Goal: Go to known website: Access a specific website the user already knows

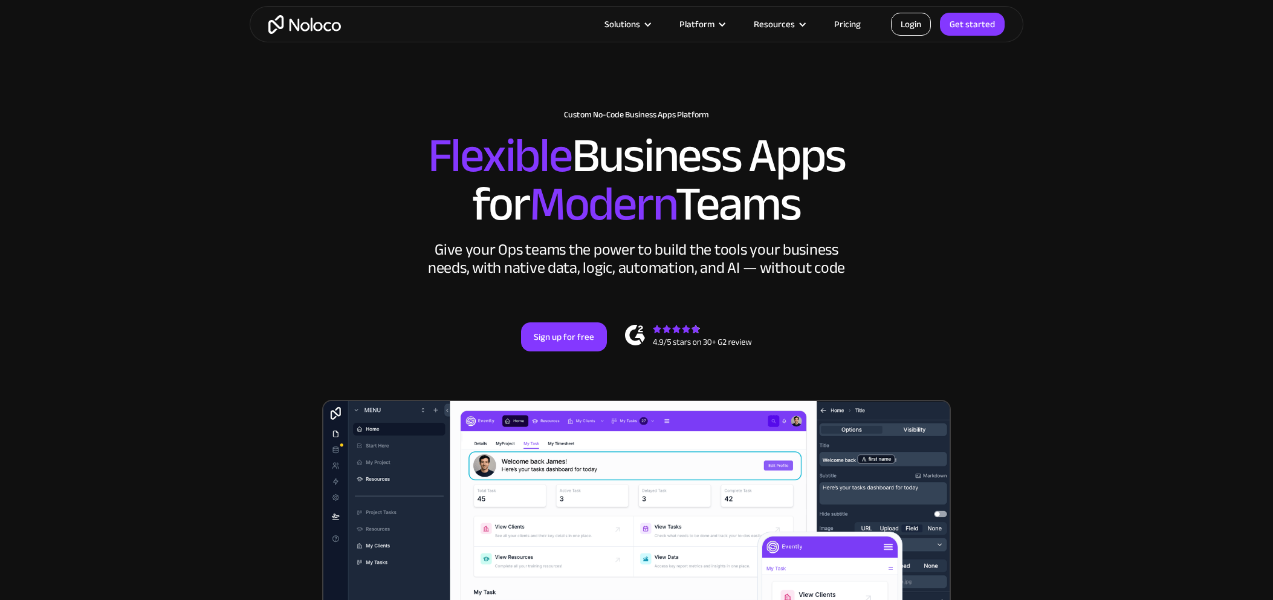
click at [920, 31] on link "Login" at bounding box center [911, 24] width 40 height 23
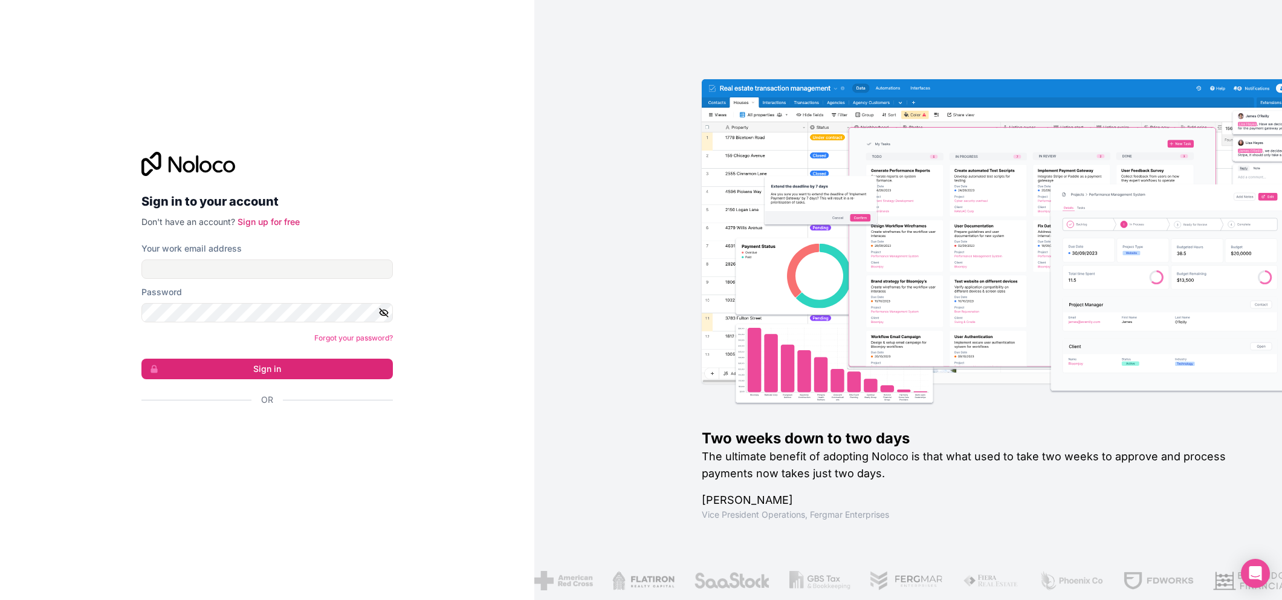
click at [208, 253] on label "Your work email address" at bounding box center [191, 248] width 100 height 12
click at [208, 259] on input "Your work email address" at bounding box center [267, 268] width 252 height 19
click at [206, 273] on input "Your work email address" at bounding box center [267, 268] width 252 height 19
click at [0, 599] on com-1password-button at bounding box center [0, 600] width 0 height 0
click at [460, 298] on div "Sign in to your account Don't have an account? Sign up for free Your work email…" at bounding box center [267, 300] width 535 height 600
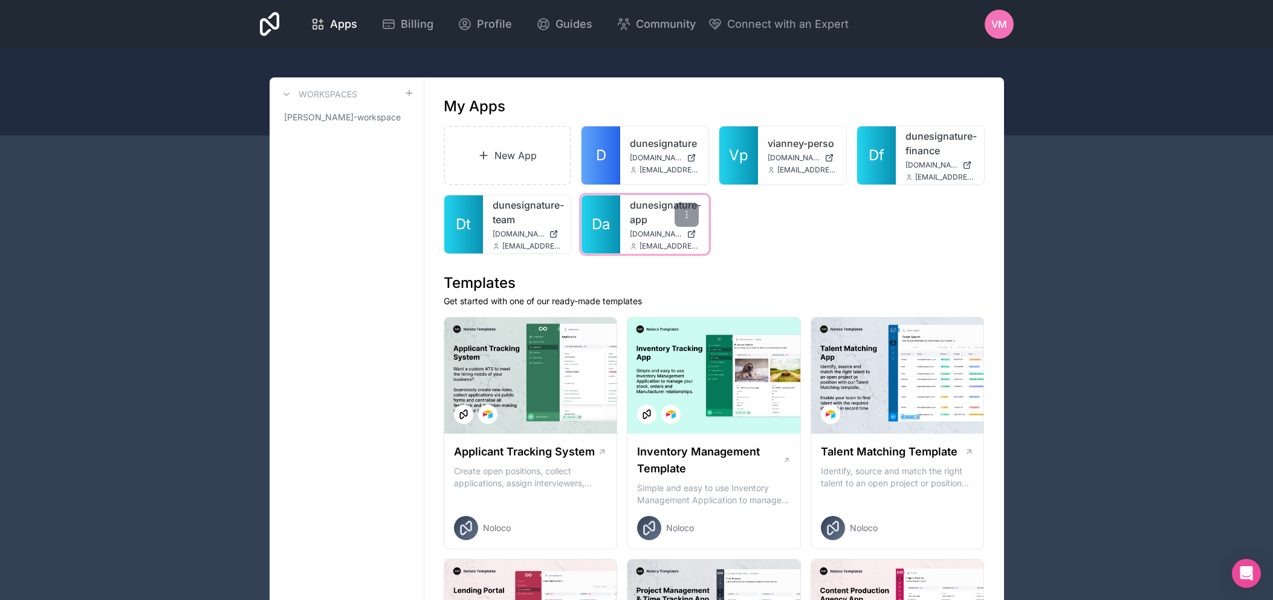
click at [653, 223] on link "dunesignature-app" at bounding box center [664, 212] width 69 height 29
